Goal: Transaction & Acquisition: Subscribe to service/newsletter

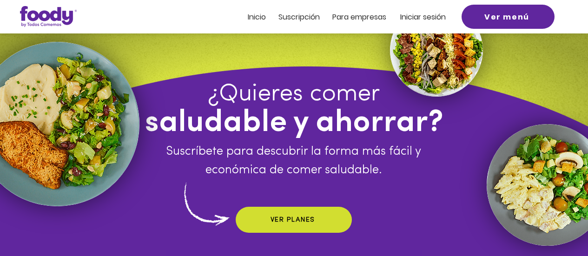
click at [255, 15] on span "Inicio" at bounding box center [257, 17] width 18 height 11
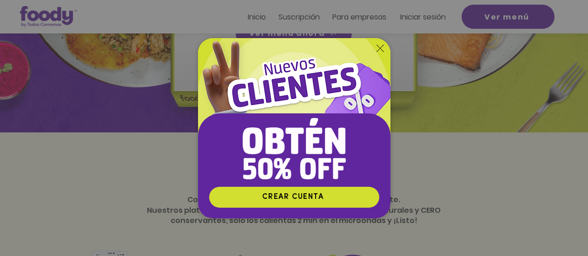
click at [379, 47] on icon "Volver al sitio" at bounding box center [380, 48] width 7 height 7
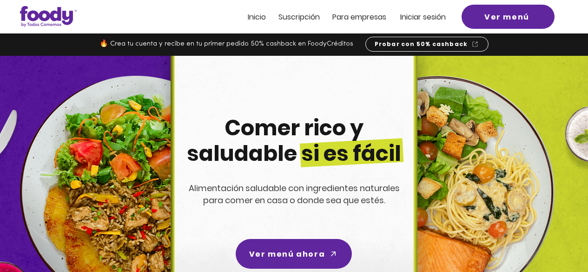
click at [340, 14] on span "Pa" at bounding box center [337, 17] width 9 height 11
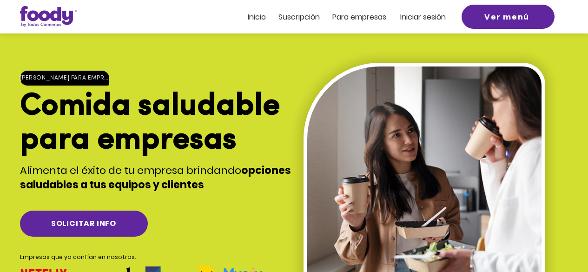
click at [291, 16] on span "Suscripción" at bounding box center [299, 17] width 41 height 11
